Goal: Task Accomplishment & Management: Use online tool/utility

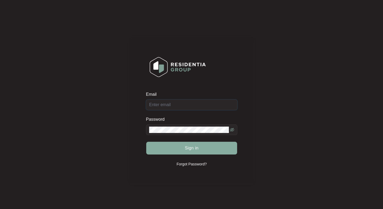
type input "[EMAIL_ADDRESS][DOMAIN_NAME]"
click at [200, 150] on button "Sign in" at bounding box center [191, 148] width 91 height 13
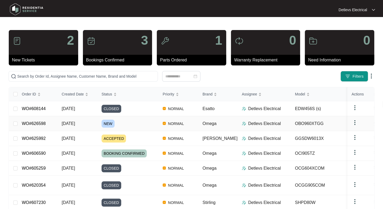
click at [66, 123] on span "[DATE]" at bounding box center [68, 123] width 13 height 5
